Goal: Task Accomplishment & Management: Use online tool/utility

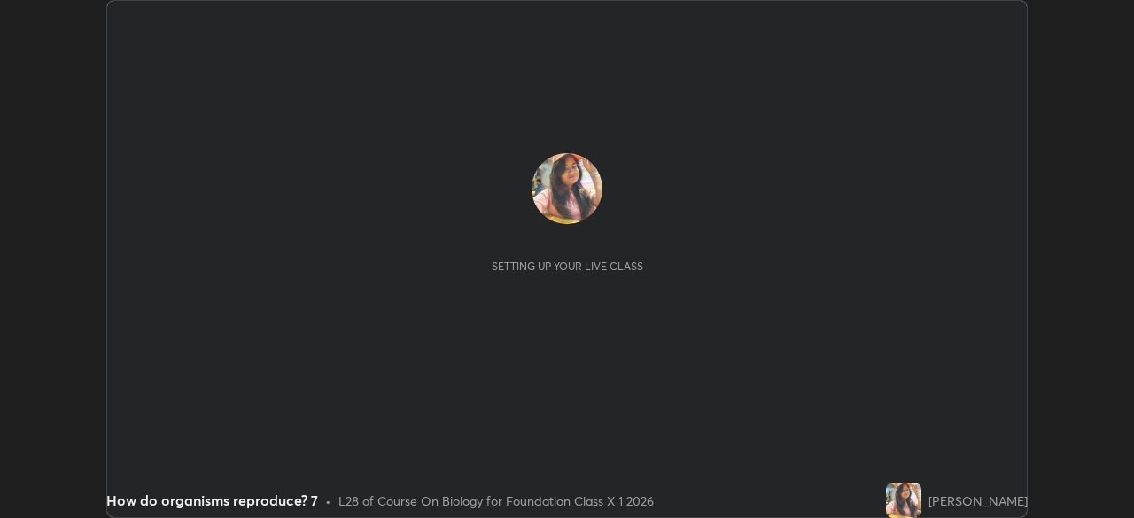
scroll to position [518, 1133]
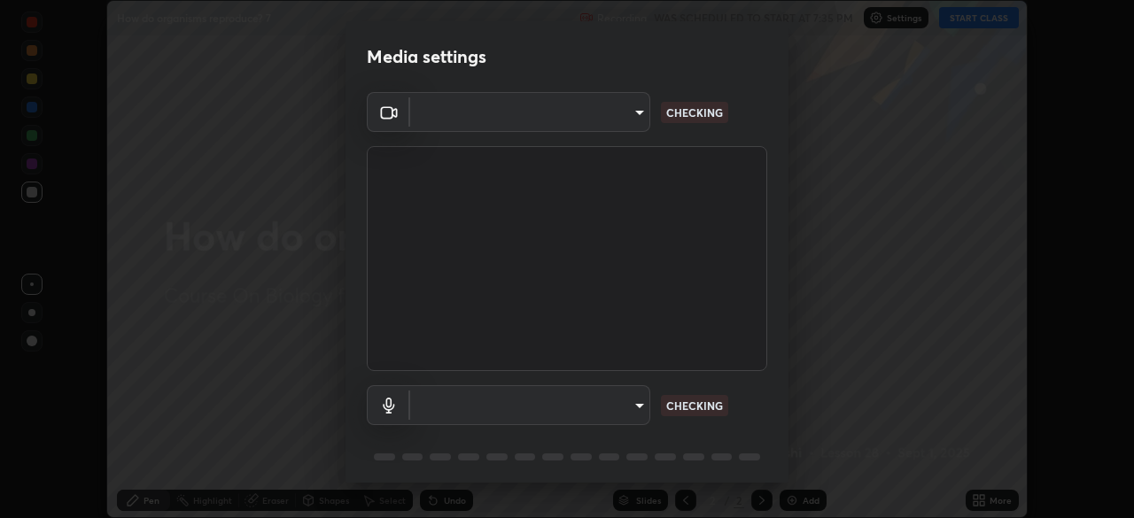
type input "e828e536804fa5ec44f09bab9f54175a8b6d317bb850f7280915d3359c97194d"
type input "communications"
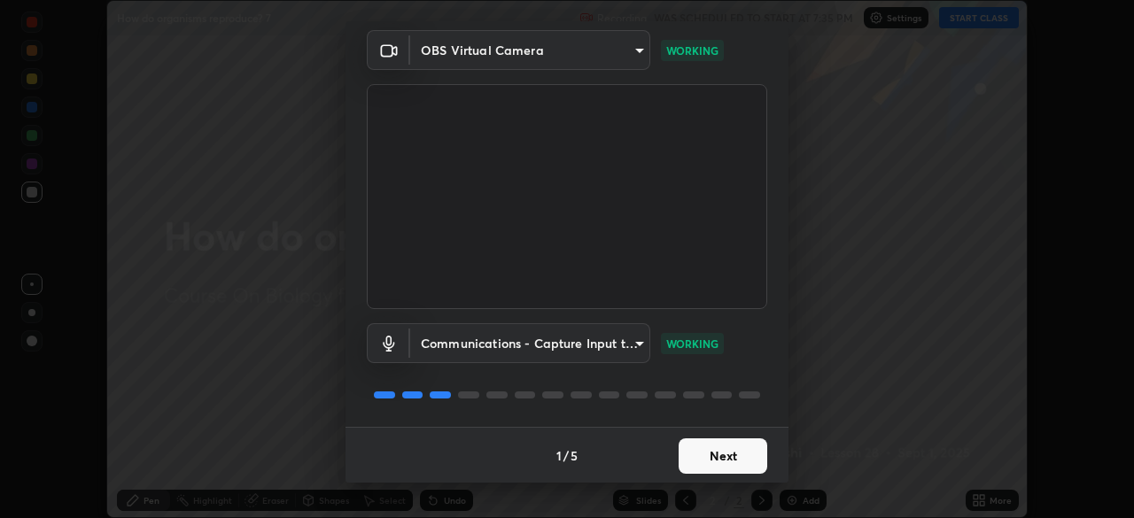
scroll to position [63, 0]
click at [722, 454] on button "Next" at bounding box center [723, 455] width 89 height 35
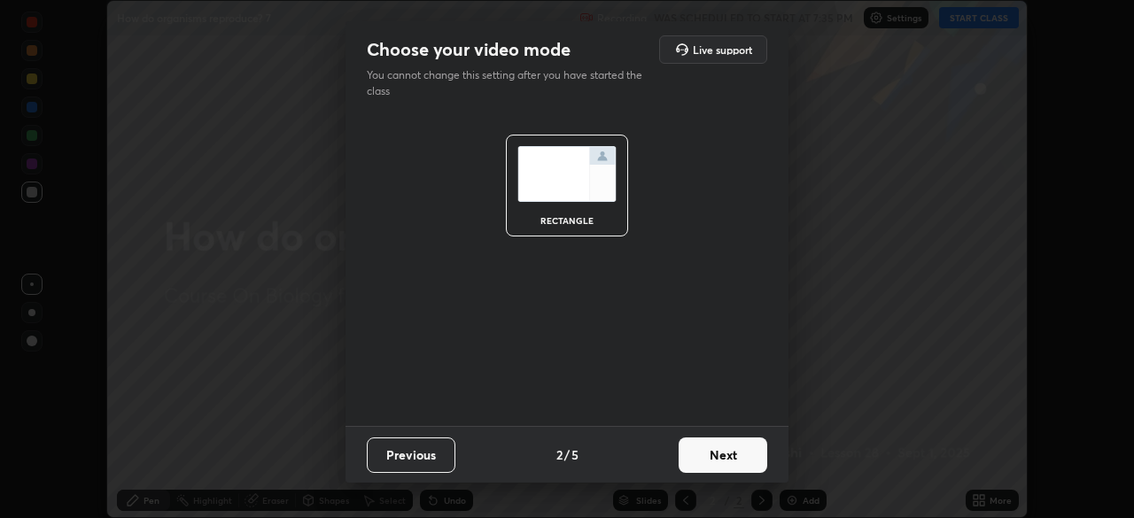
scroll to position [0, 0]
click at [722, 461] on button "Next" at bounding box center [723, 455] width 89 height 35
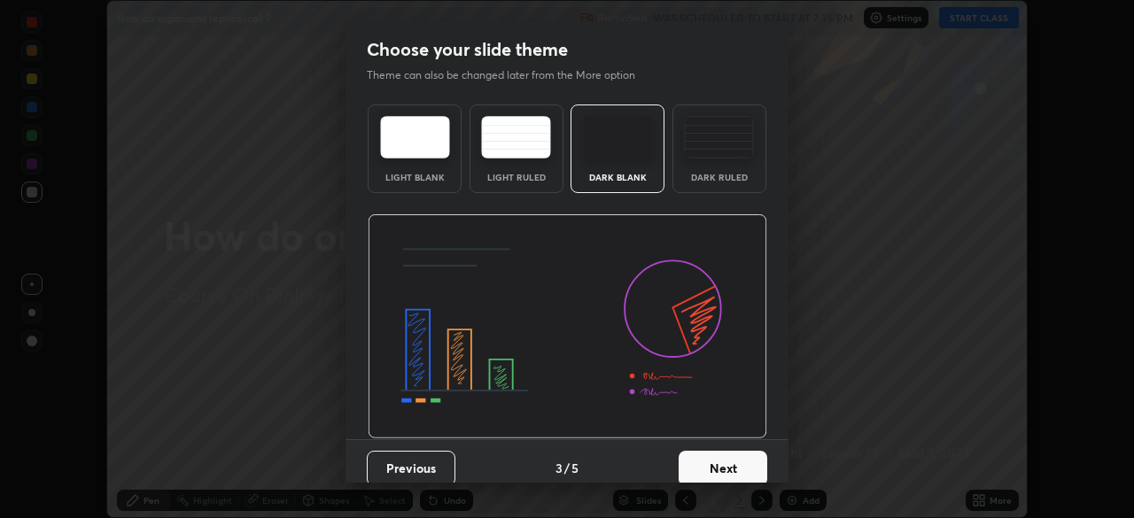
click at [727, 460] on button "Next" at bounding box center [723, 468] width 89 height 35
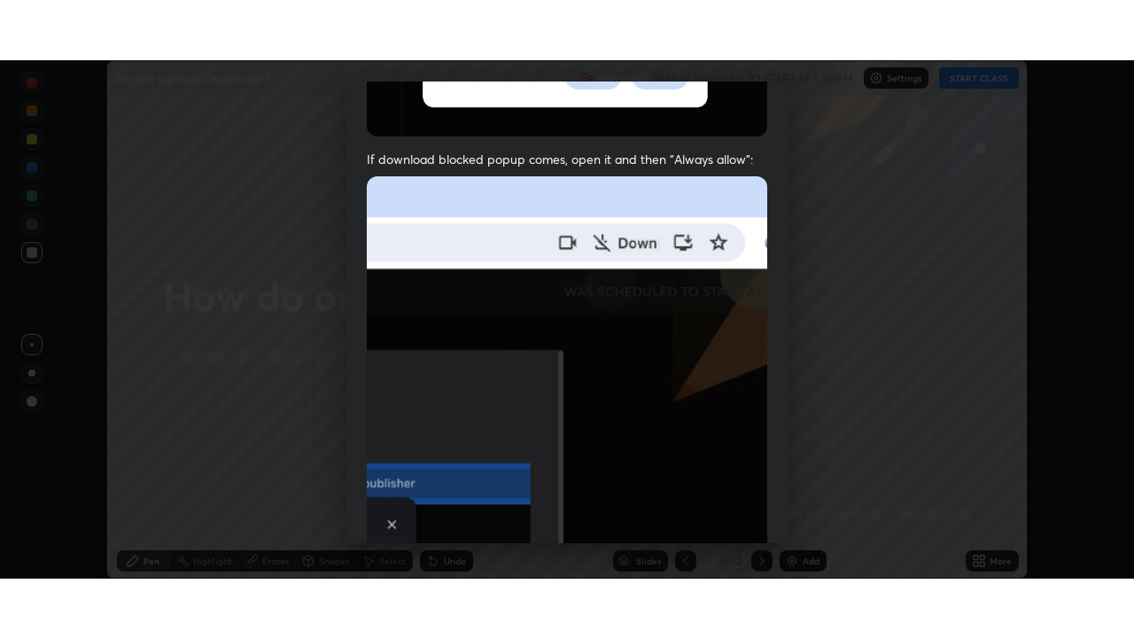
scroll to position [424, 0]
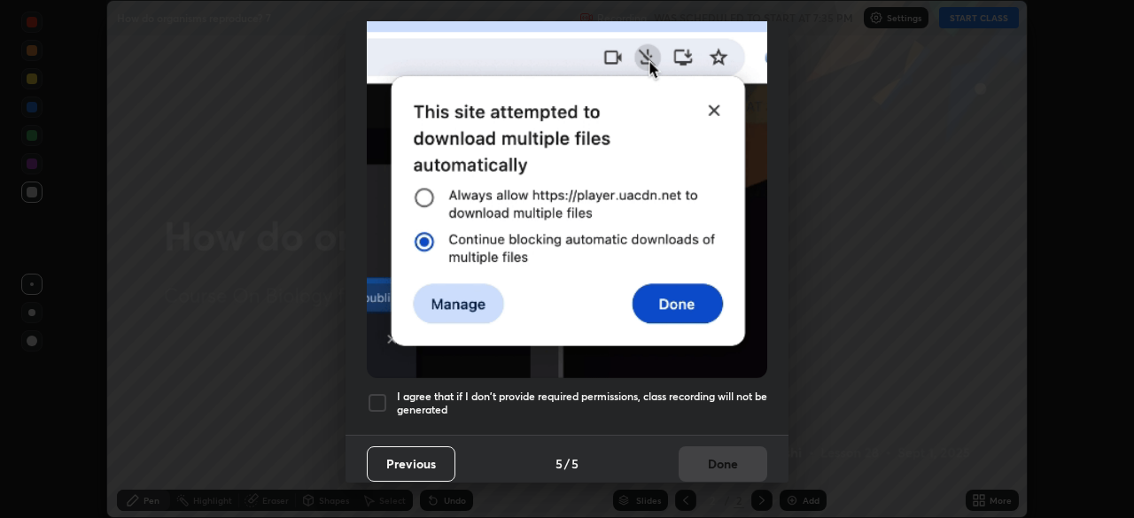
click at [377, 399] on div at bounding box center [377, 402] width 21 height 21
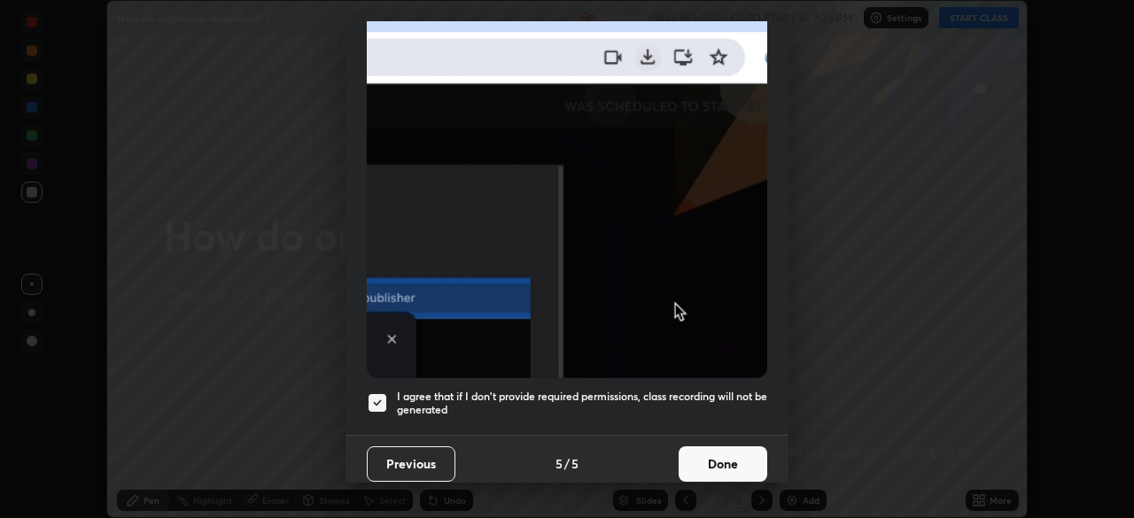
click at [716, 447] on button "Done" at bounding box center [723, 463] width 89 height 35
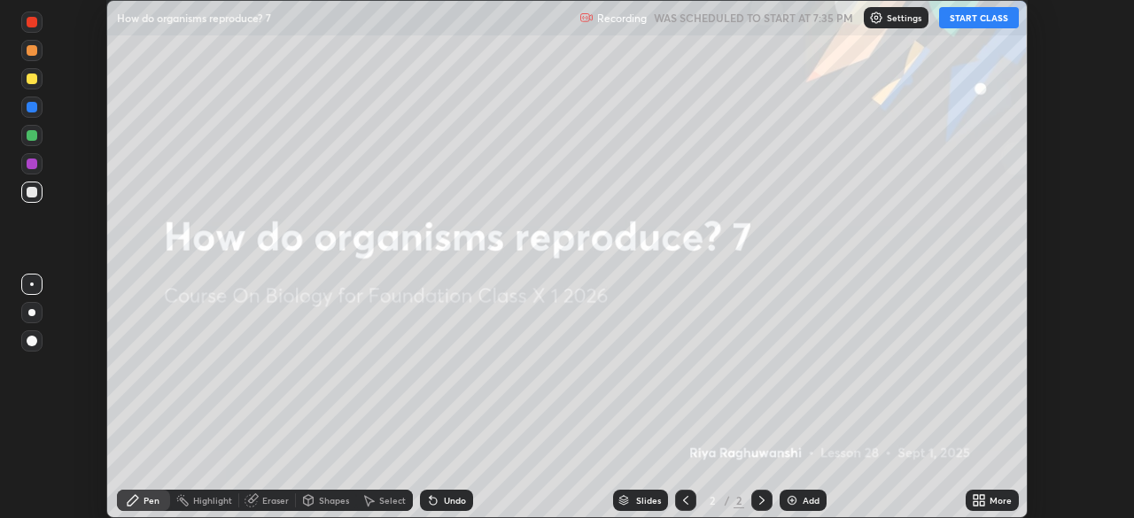
click at [978, 503] on icon at bounding box center [976, 503] width 4 height 4
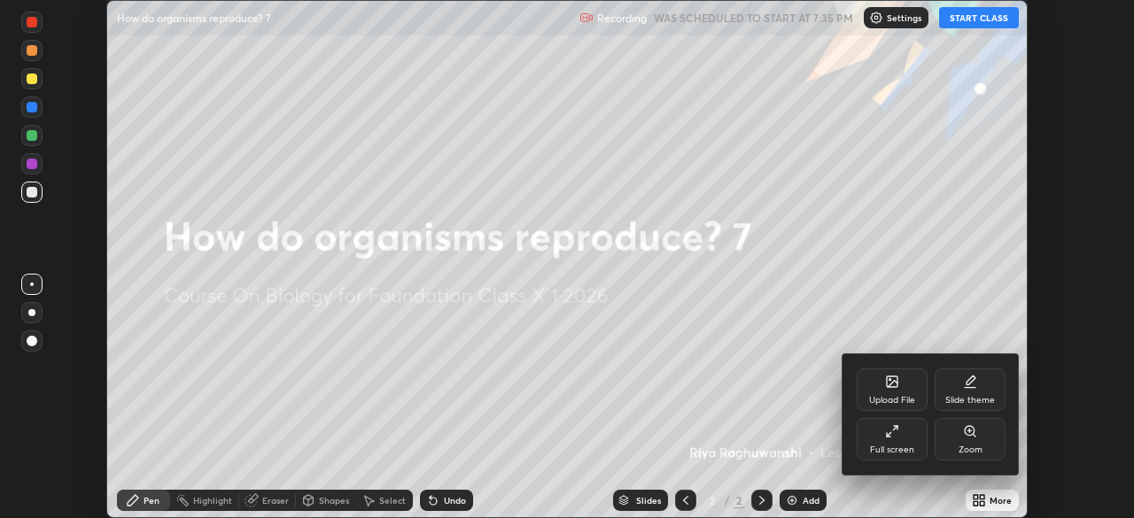
click at [896, 438] on icon at bounding box center [892, 431] width 14 height 14
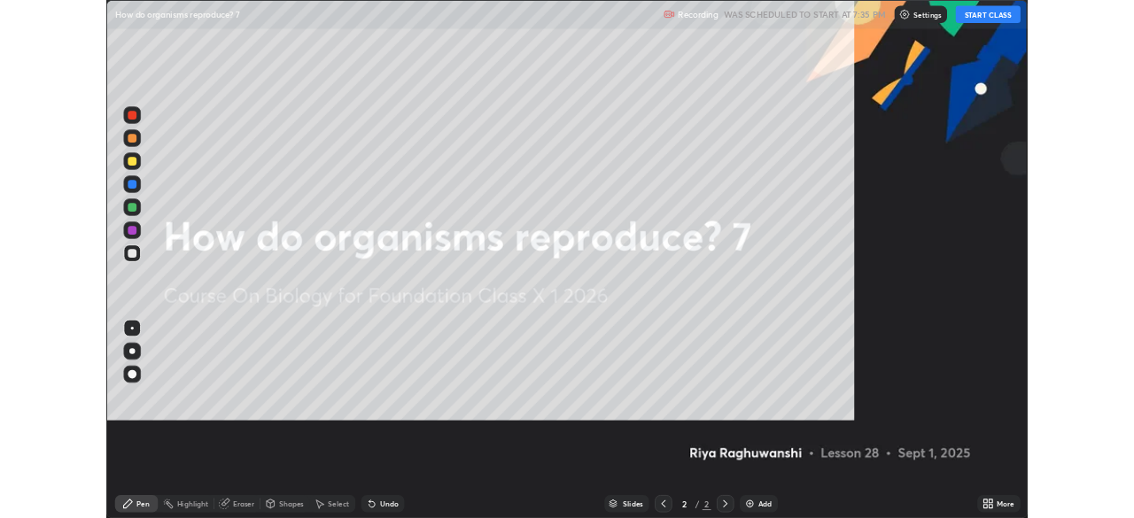
scroll to position [638, 1134]
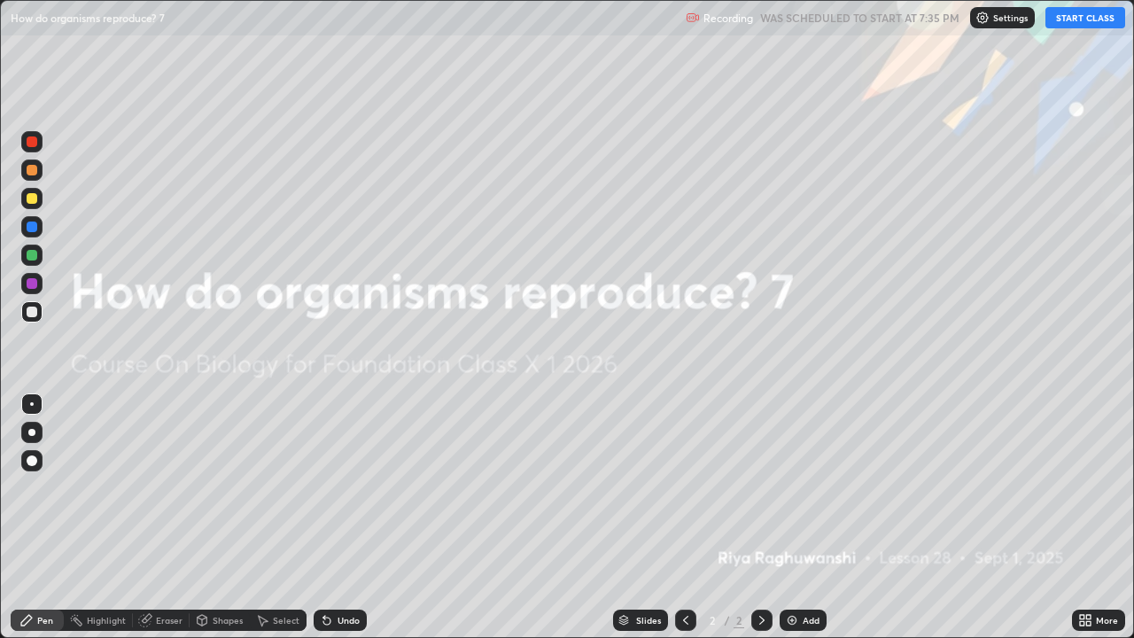
click at [1064, 21] on button "START CLASS" at bounding box center [1085, 17] width 80 height 21
click at [792, 517] on img at bounding box center [792, 620] width 14 height 14
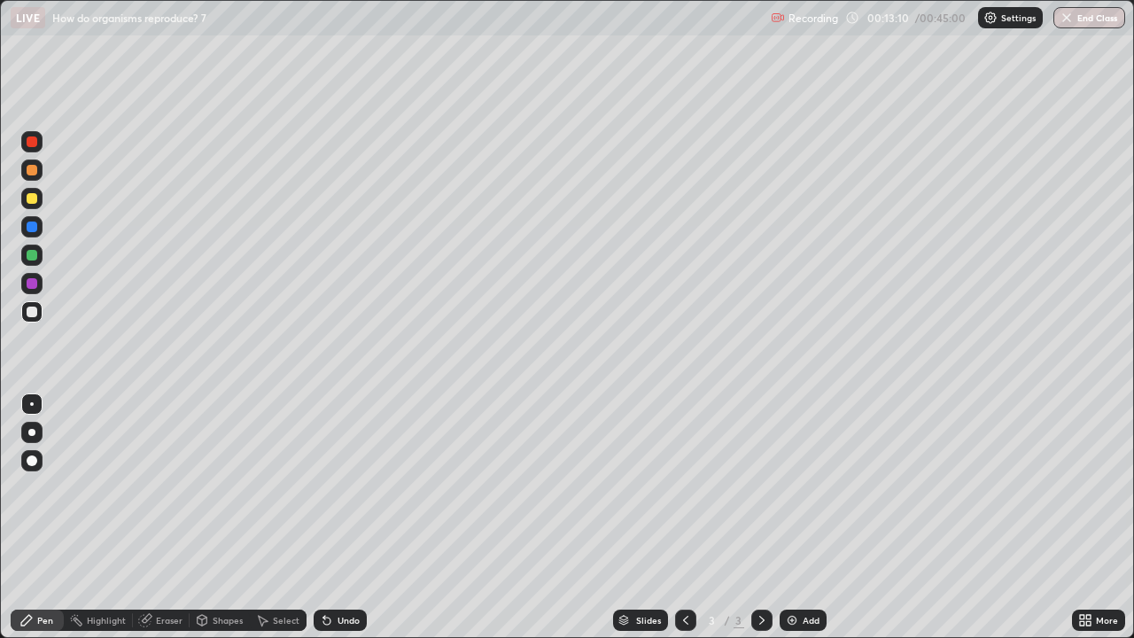
click at [34, 311] on div at bounding box center [32, 311] width 11 height 11
click at [40, 423] on div at bounding box center [31, 432] width 21 height 28
click at [31, 252] on div at bounding box center [32, 255] width 11 height 11
click at [33, 227] on div at bounding box center [32, 226] width 11 height 11
click at [35, 254] on div at bounding box center [32, 255] width 11 height 11
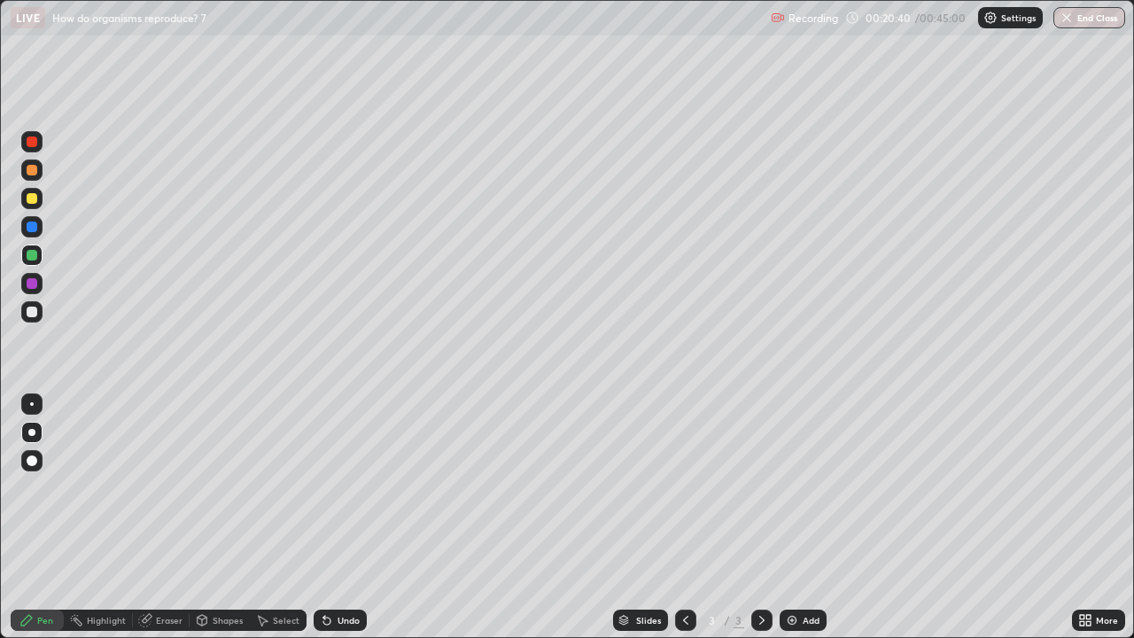
click at [336, 517] on div "Undo" at bounding box center [340, 619] width 53 height 21
click at [37, 314] on div at bounding box center [31, 311] width 21 height 21
click at [32, 286] on div at bounding box center [32, 283] width 11 height 11
click at [788, 517] on img at bounding box center [792, 620] width 14 height 14
click at [33, 197] on div at bounding box center [32, 198] width 11 height 11
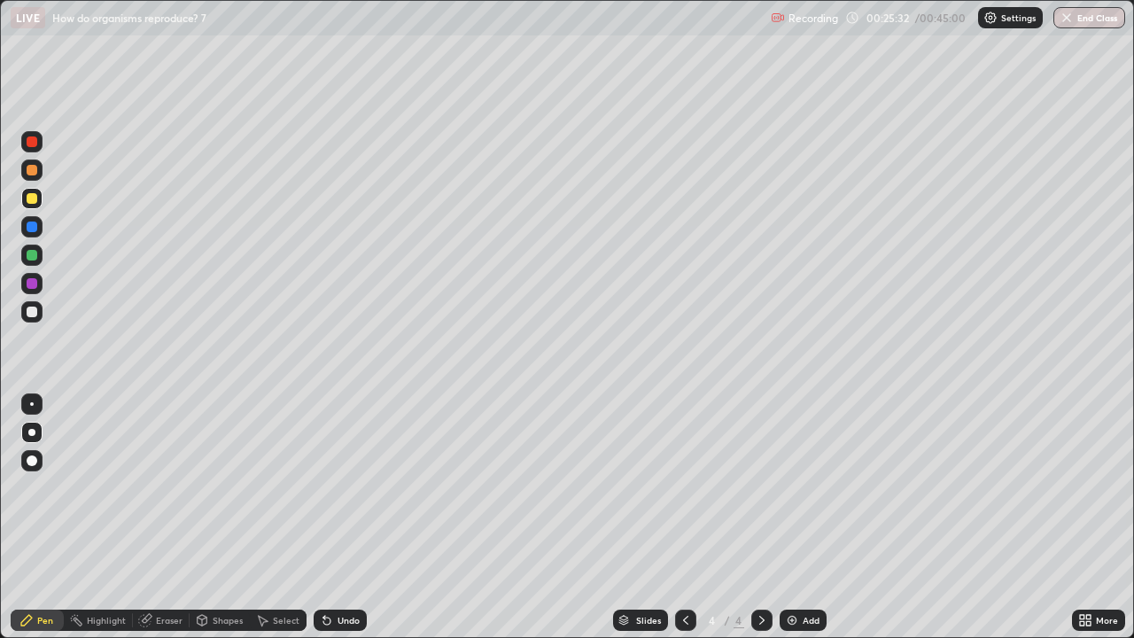
click at [31, 256] on div at bounding box center [32, 255] width 11 height 11
click at [33, 286] on div at bounding box center [32, 283] width 11 height 11
click at [32, 203] on div at bounding box center [32, 198] width 11 height 11
click at [328, 517] on icon at bounding box center [326, 620] width 7 height 7
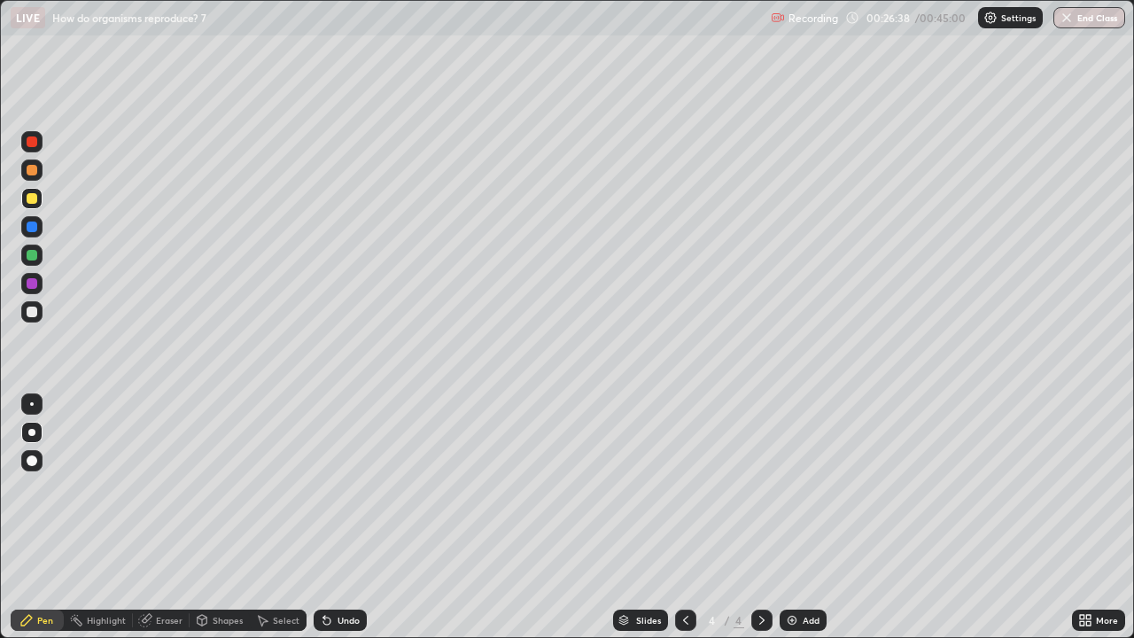
click at [329, 517] on icon at bounding box center [327, 620] width 14 height 14
click at [795, 517] on img at bounding box center [792, 620] width 14 height 14
click at [331, 517] on icon at bounding box center [327, 620] width 14 height 14
click at [32, 256] on div at bounding box center [32, 255] width 11 height 11
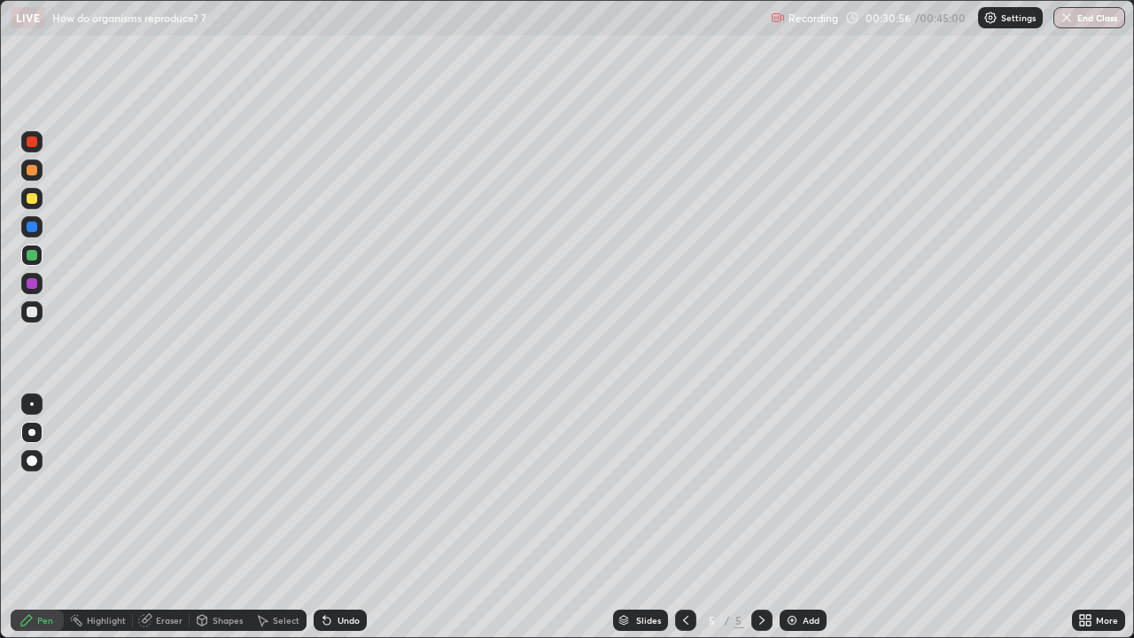
click at [33, 313] on div at bounding box center [32, 311] width 11 height 11
click at [33, 263] on div at bounding box center [31, 254] width 21 height 21
click at [341, 517] on div "Undo" at bounding box center [348, 620] width 22 height 9
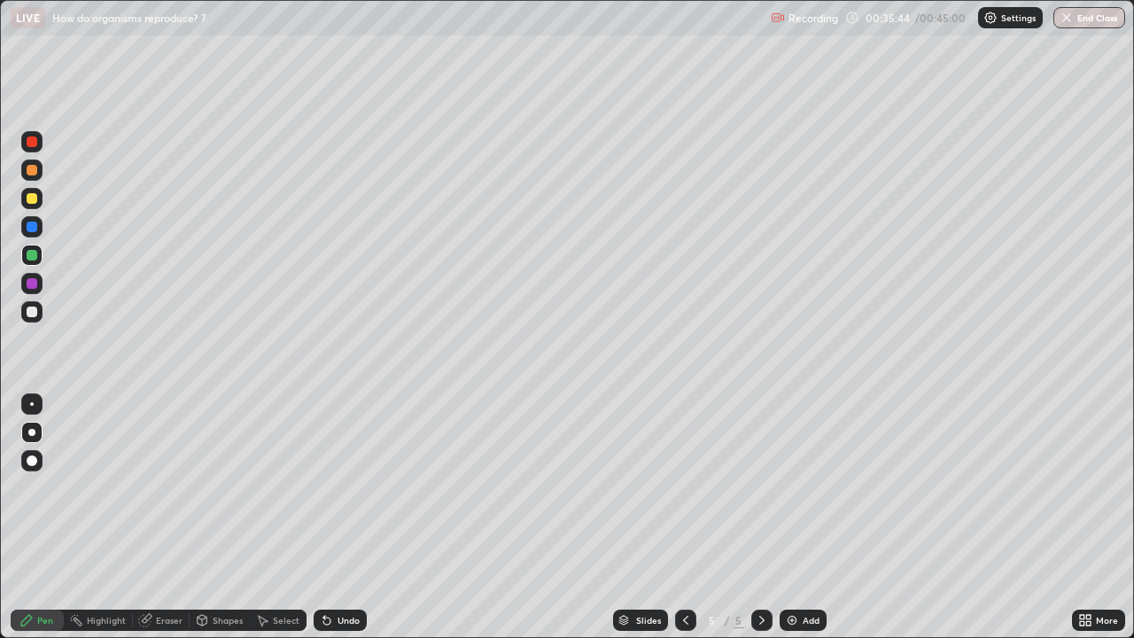
click at [341, 517] on div "Undo" at bounding box center [348, 620] width 22 height 9
click at [337, 517] on div "Undo" at bounding box center [348, 620] width 22 height 9
click at [782, 517] on div "Add" at bounding box center [803, 619] width 47 height 21
click at [683, 517] on icon at bounding box center [685, 620] width 5 height 9
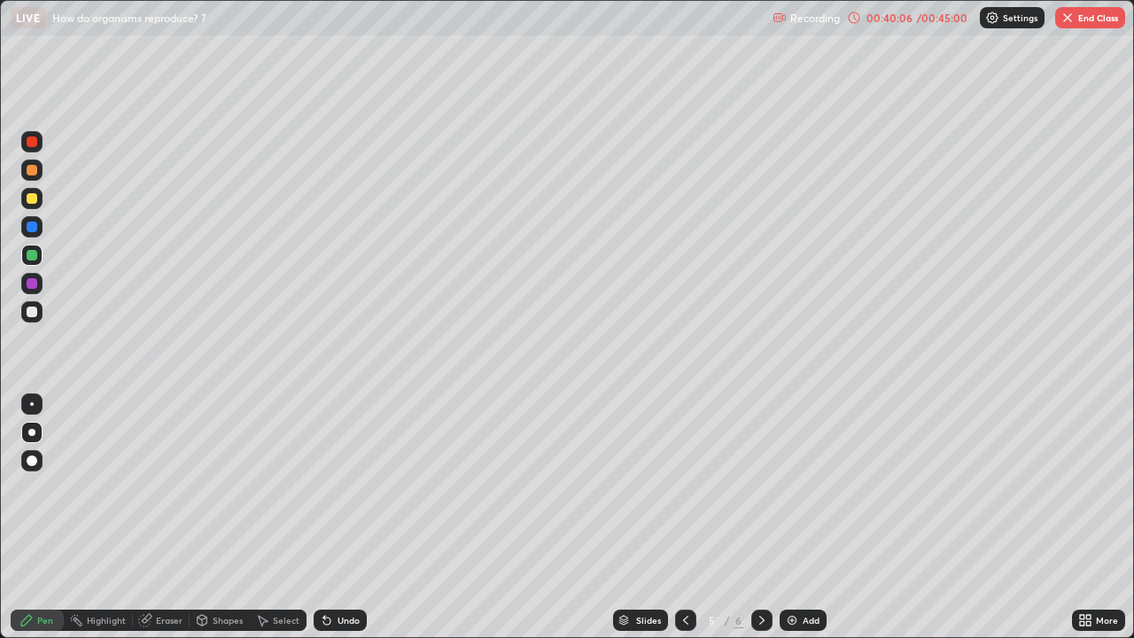
click at [1068, 22] on img "button" at bounding box center [1067, 18] width 14 height 14
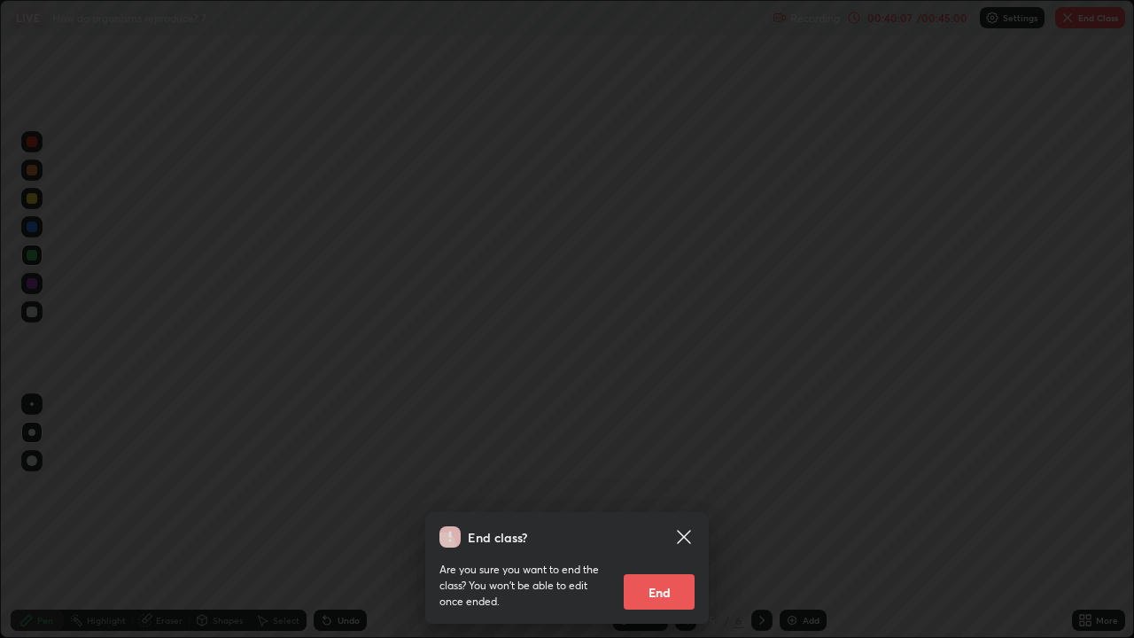
click at [668, 517] on button "End" at bounding box center [659, 591] width 71 height 35
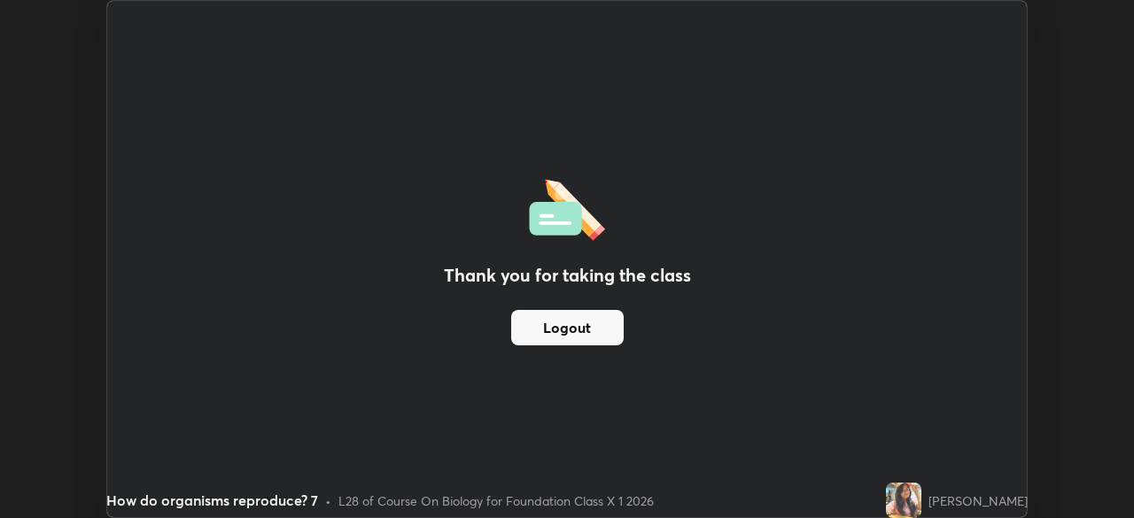
scroll to position [88064, 87449]
